Goal: Task Accomplishment & Management: Use online tool/utility

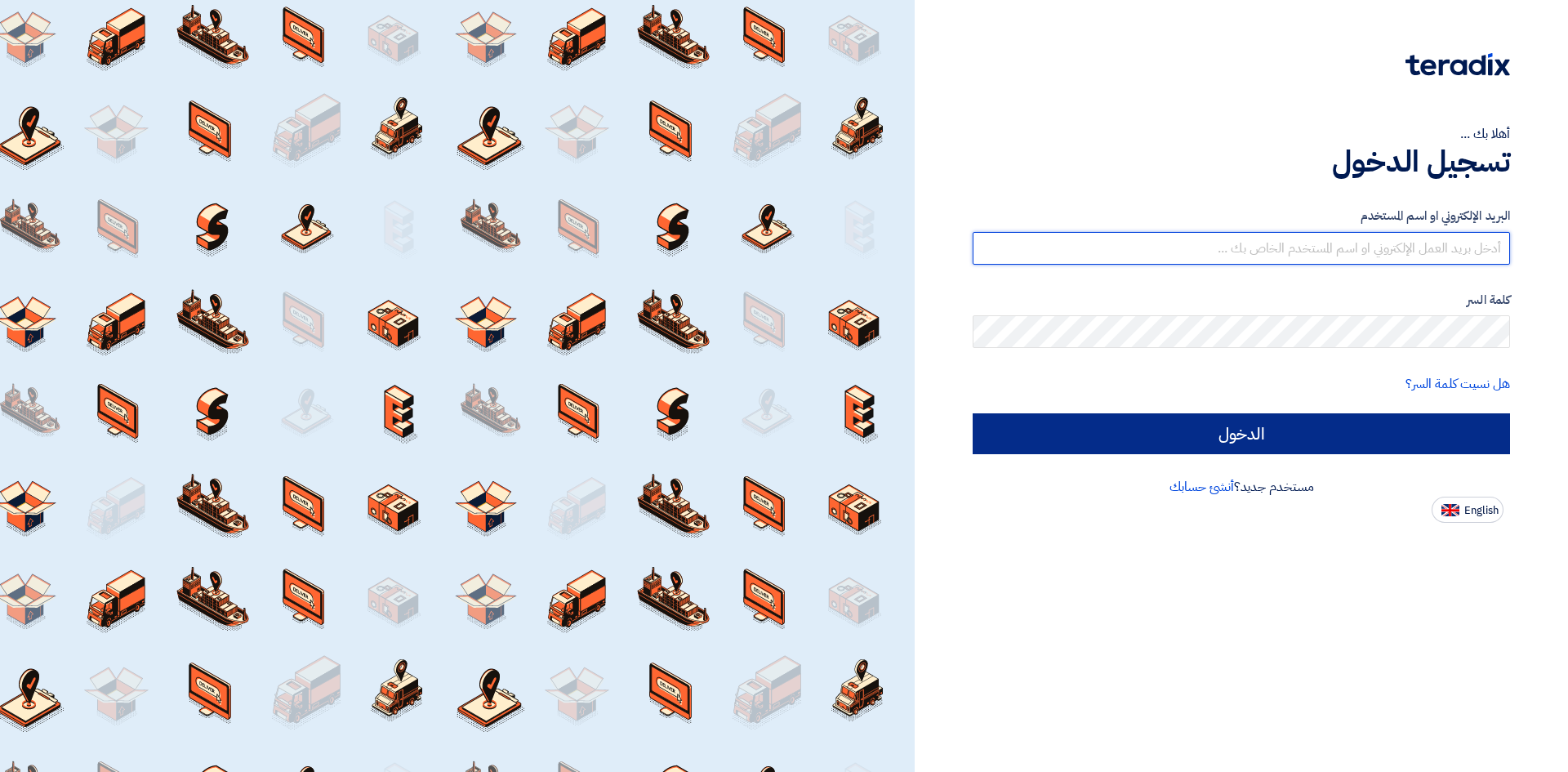
type input "[EMAIL_ADDRESS][DOMAIN_NAME]"
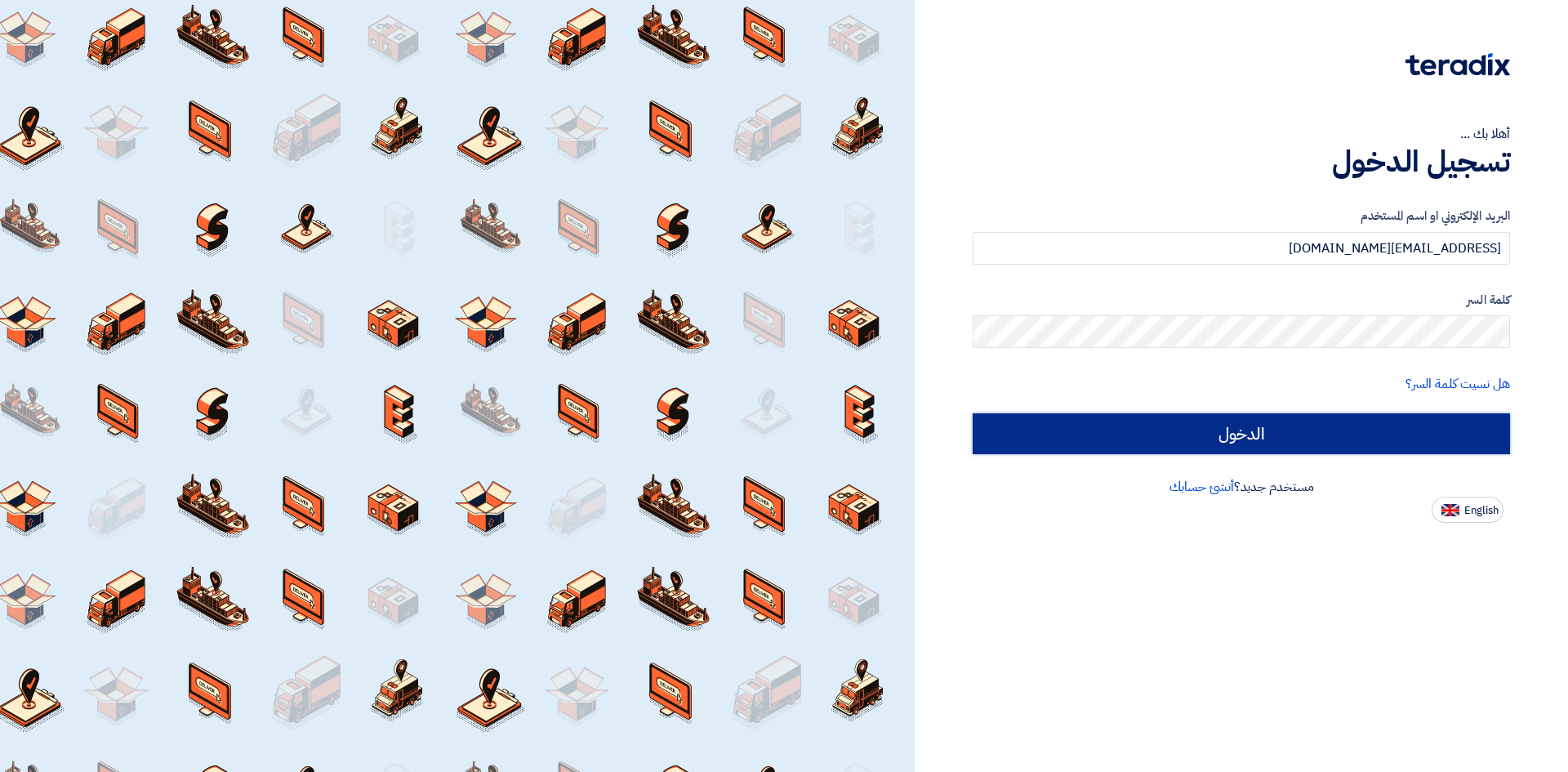
click at [1210, 442] on input "الدخول" at bounding box center [1241, 433] width 538 height 41
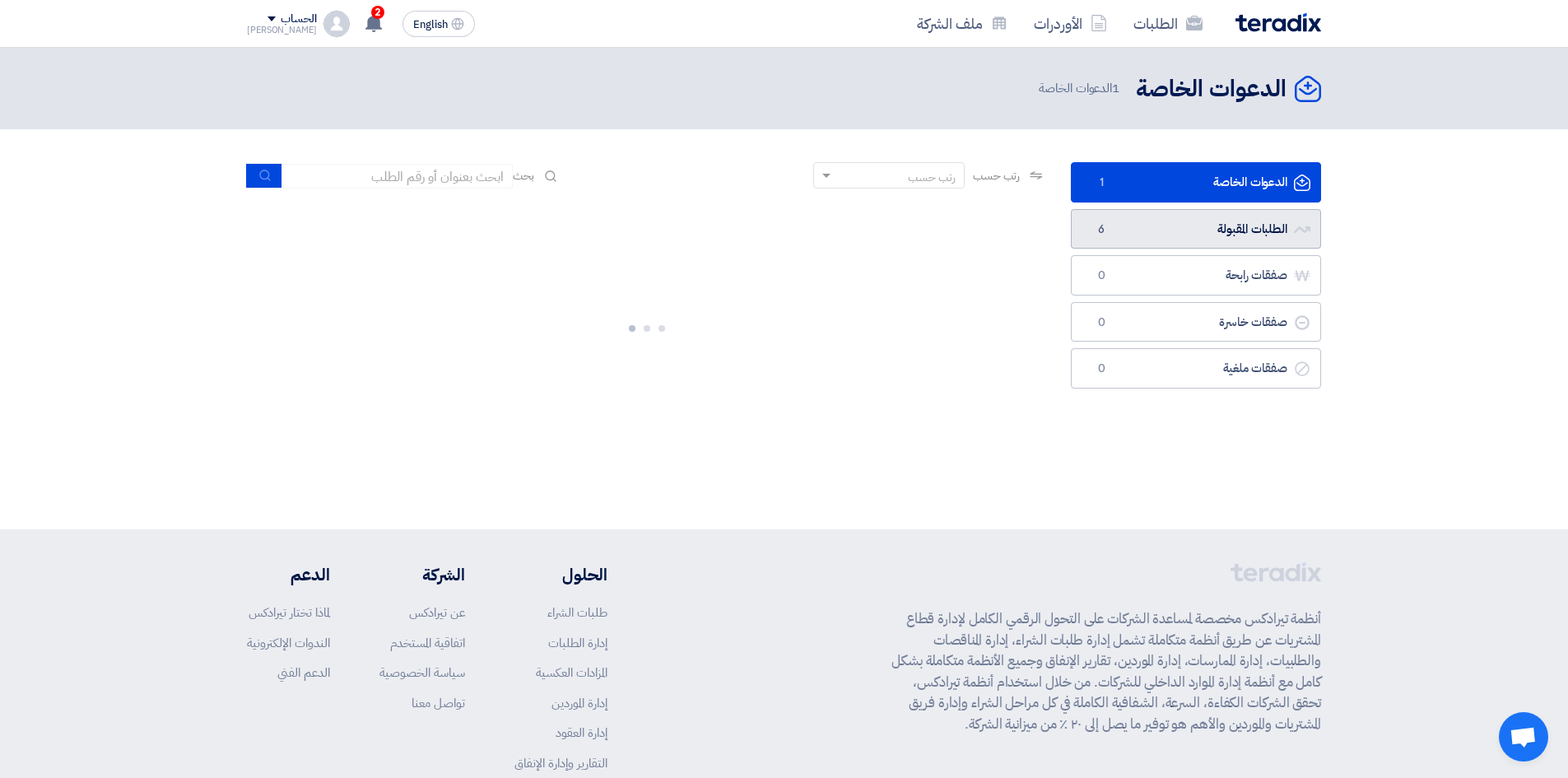
click at [1105, 243] on link "الطلبات المقبولة الطلبات المقبولة 6" at bounding box center [1196, 230] width 250 height 40
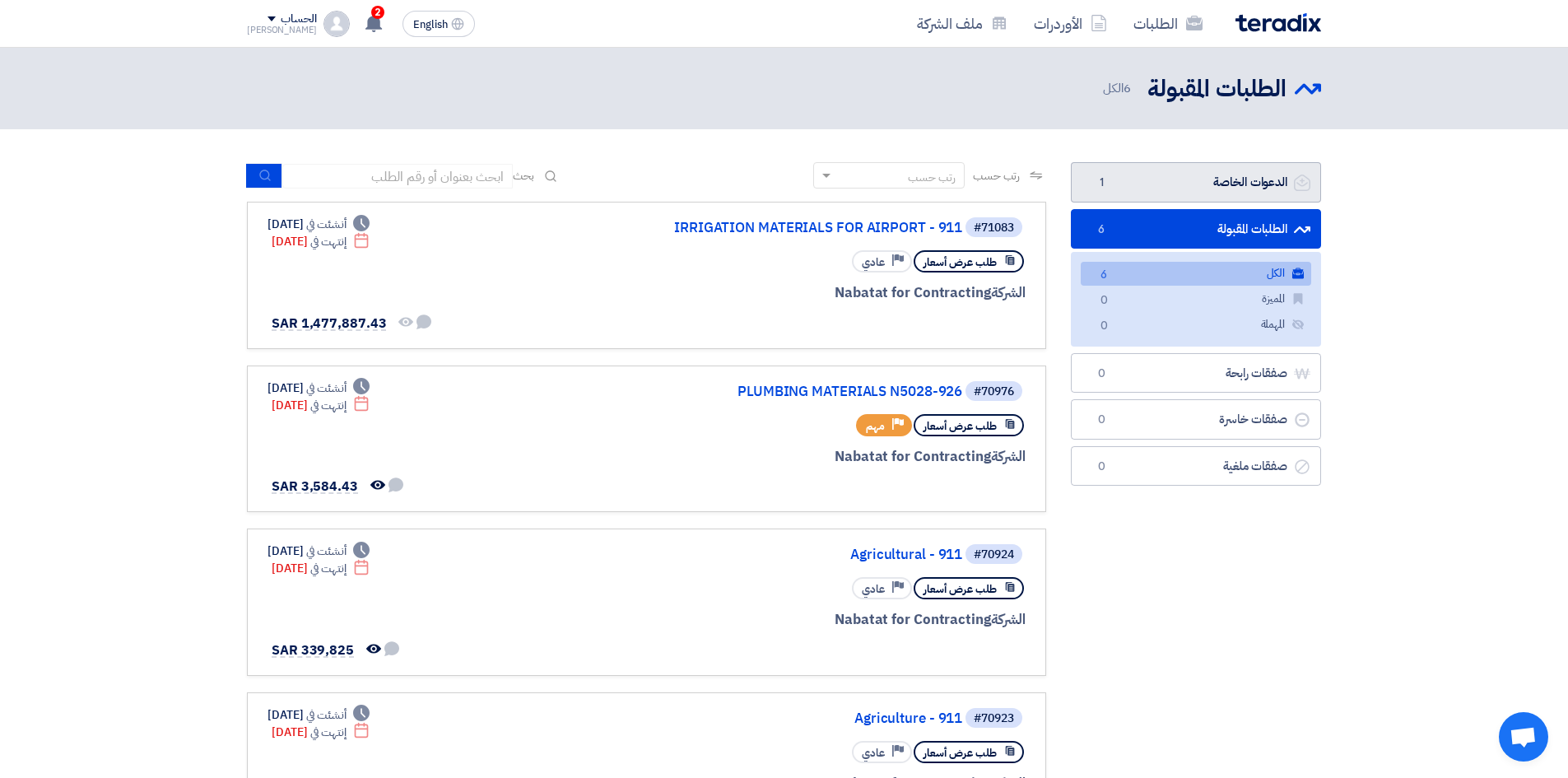
click at [1182, 188] on link "الدعوات الخاصة الدعوات الخاصة 1" at bounding box center [1196, 182] width 250 height 40
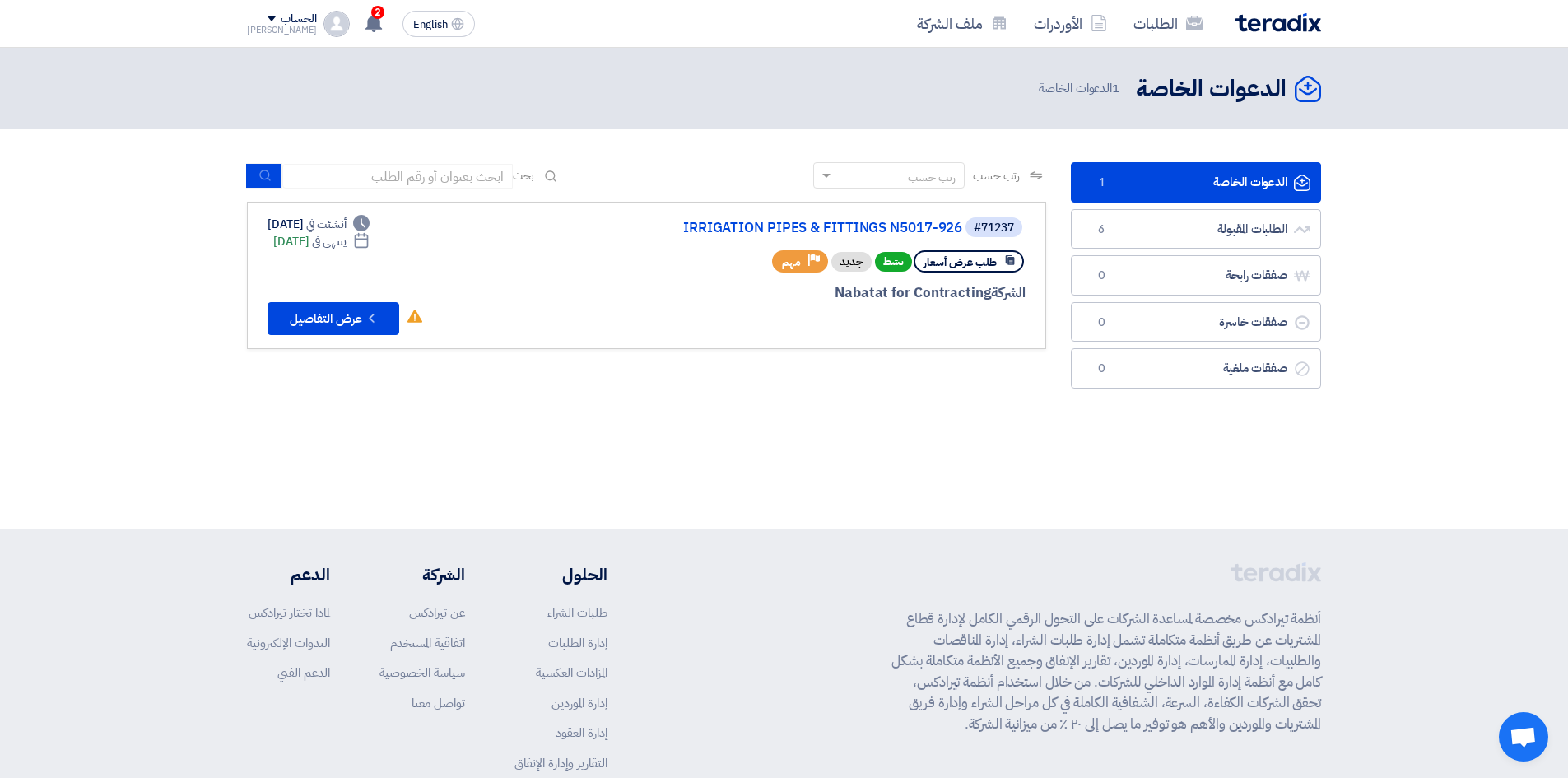
click at [742, 218] on div "#71237 IRRIGATION PIPES & FITTINGS N5017-926" at bounding box center [828, 227] width 396 height 23
click at [337, 323] on button "Check details عرض التفاصيل" at bounding box center [333, 318] width 132 height 33
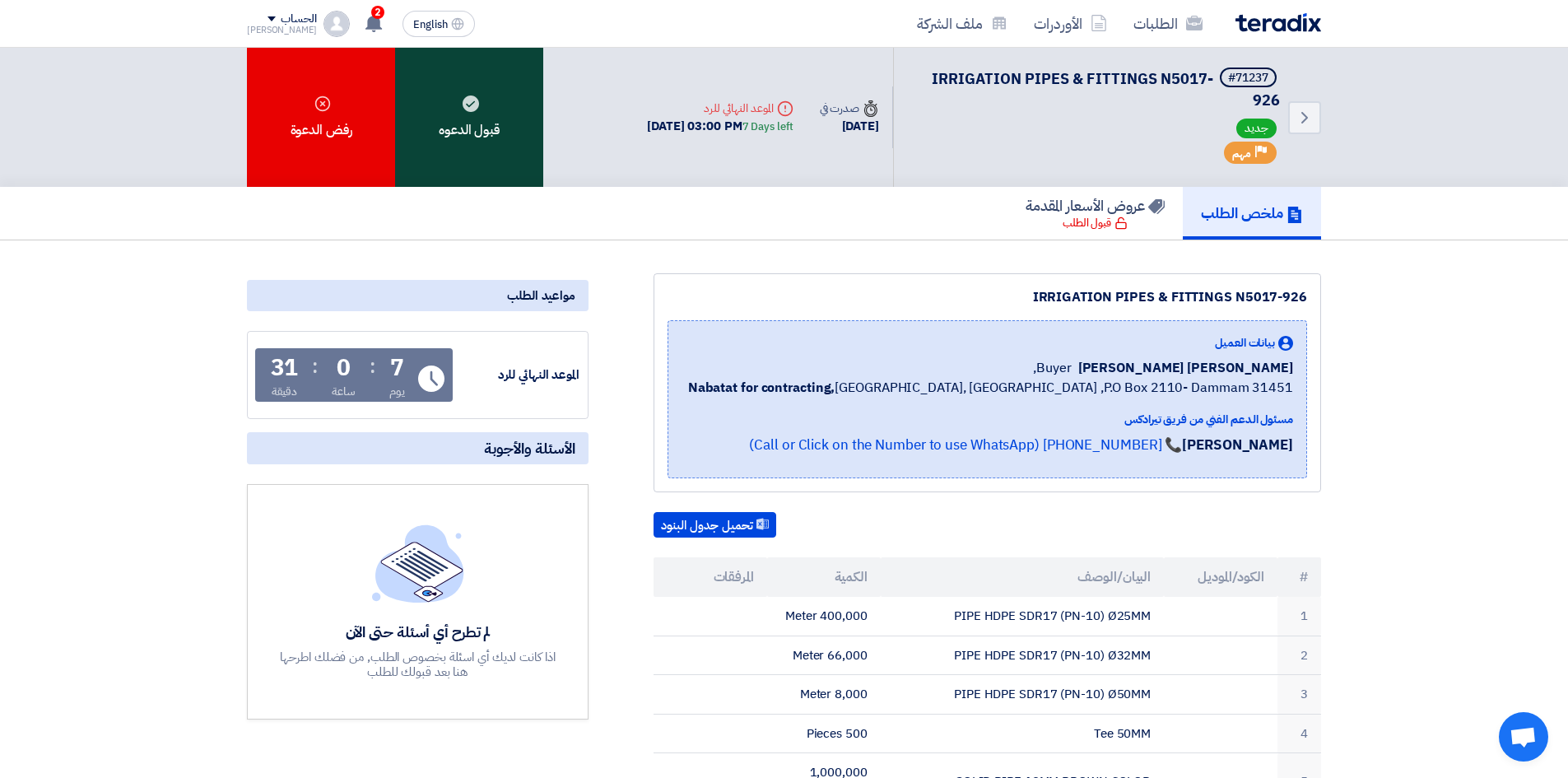
click at [462, 153] on div "قبول الدعوه" at bounding box center [469, 117] width 148 height 139
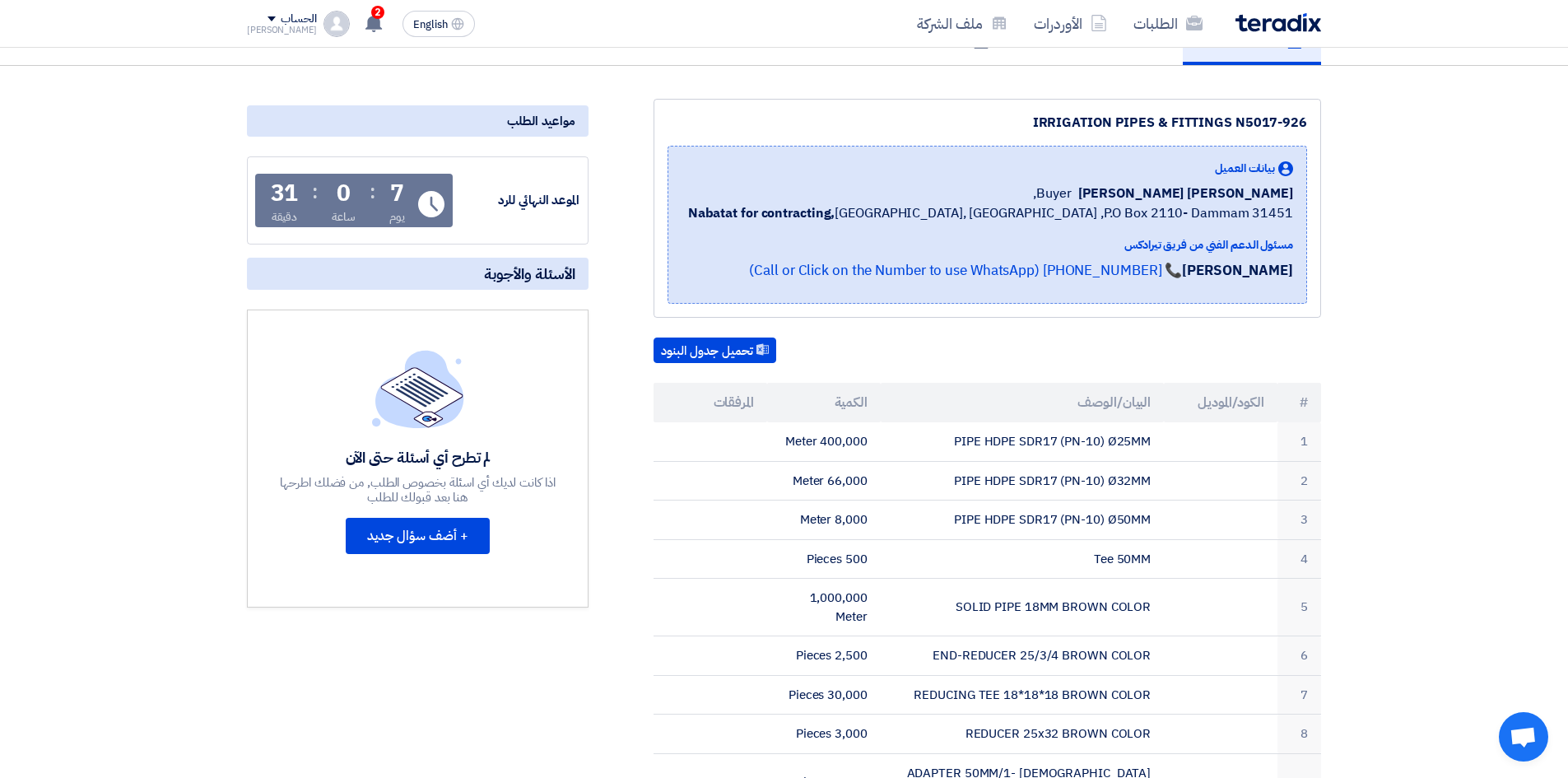
scroll to position [165, 0]
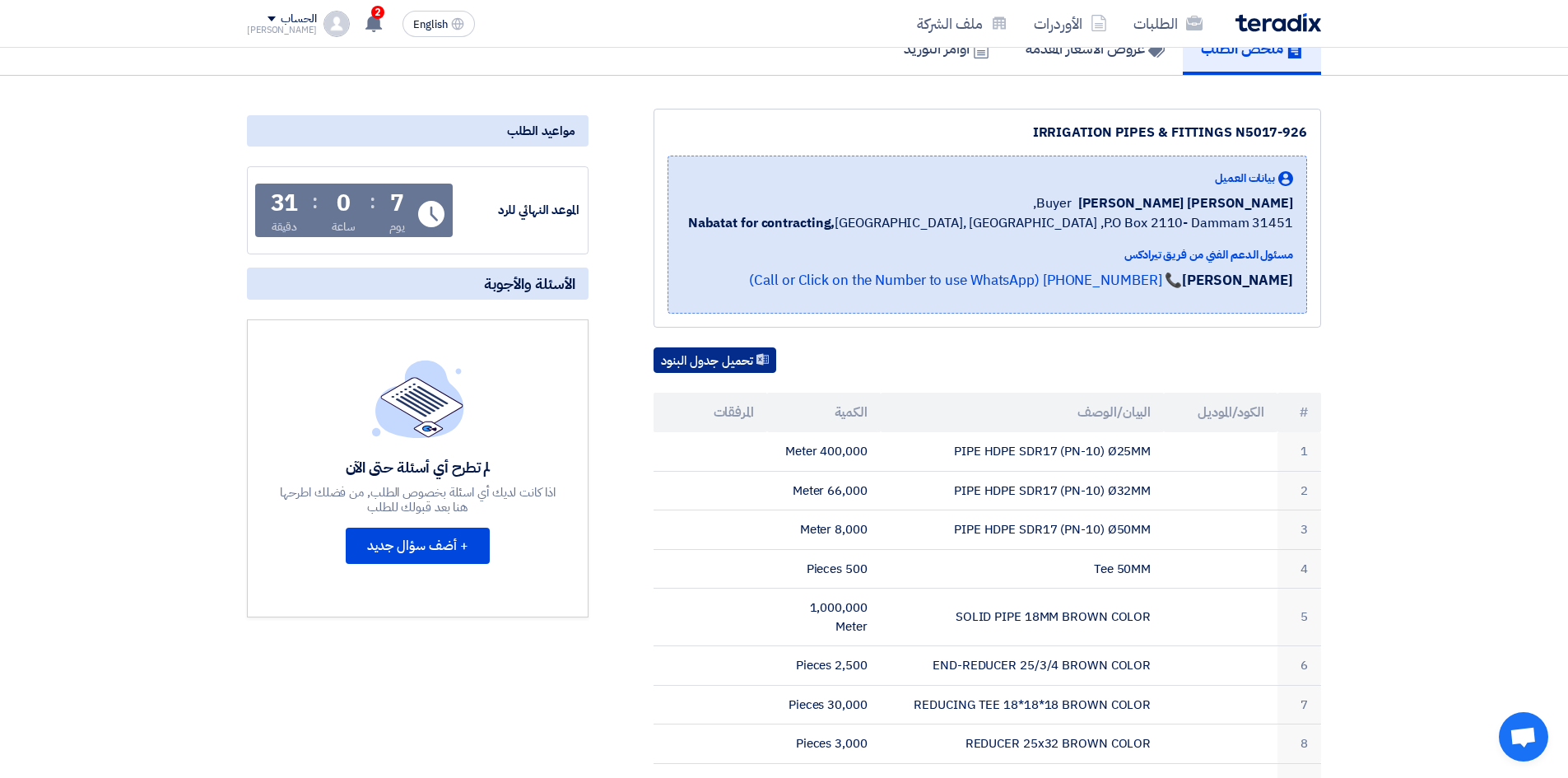
click at [728, 351] on button "تحميل جدول البنود" at bounding box center [714, 361] width 122 height 26
